Goal: Task Accomplishment & Management: Use online tool/utility

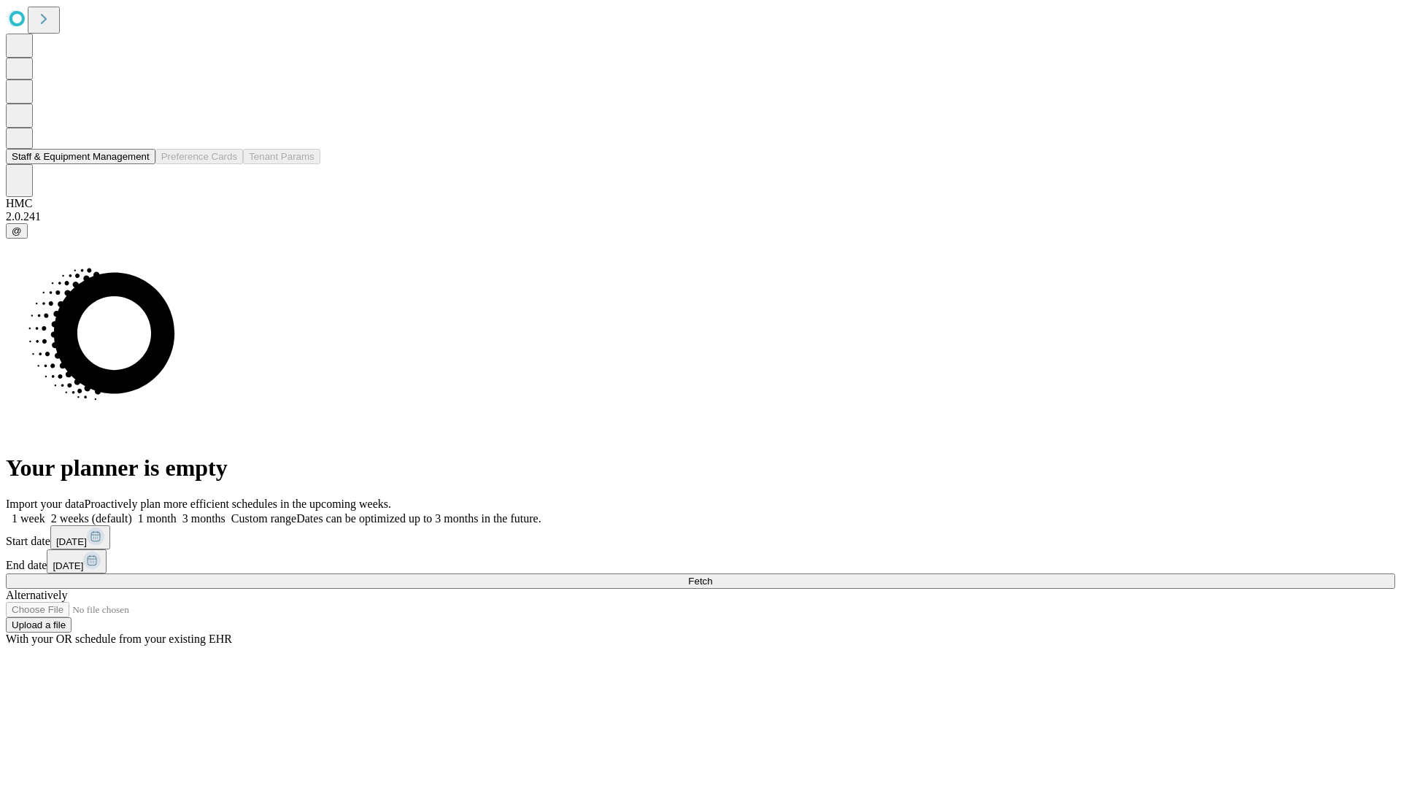
click at [139, 164] on button "Staff & Equipment Management" at bounding box center [81, 156] width 150 height 15
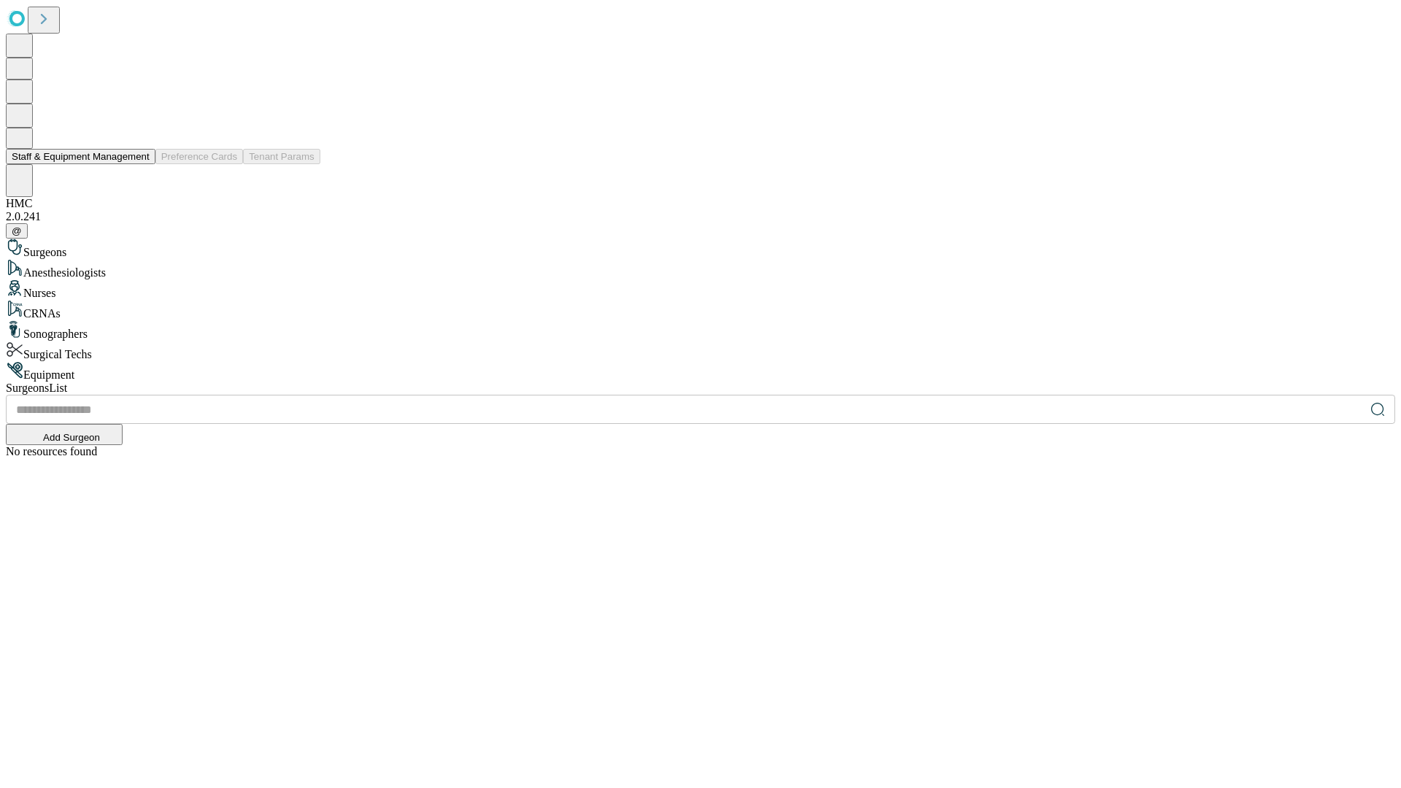
click at [139, 164] on button "Staff & Equipment Management" at bounding box center [81, 156] width 150 height 15
